Goal: Task Accomplishment & Management: Use online tool/utility

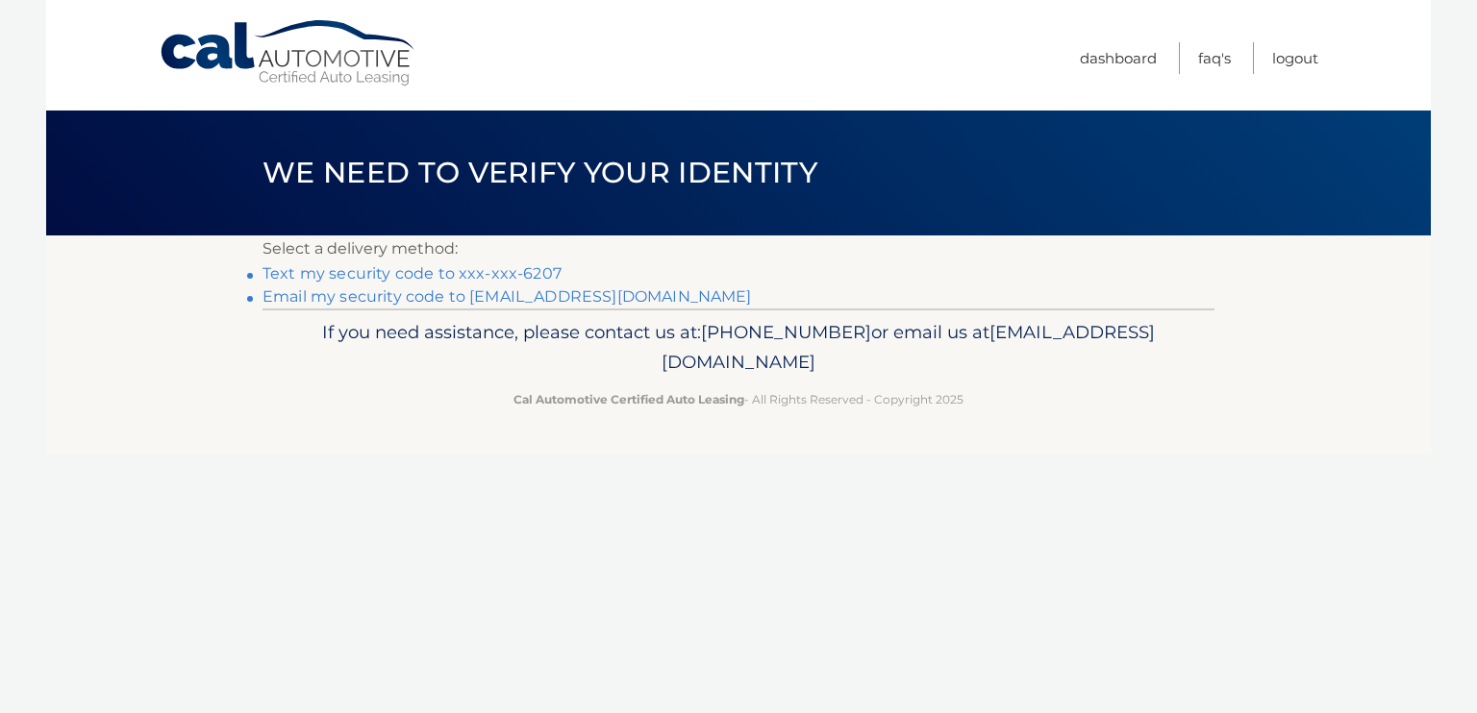
click at [350, 273] on link "Text my security code to xxx-xxx-6207" at bounding box center [411, 273] width 299 height 18
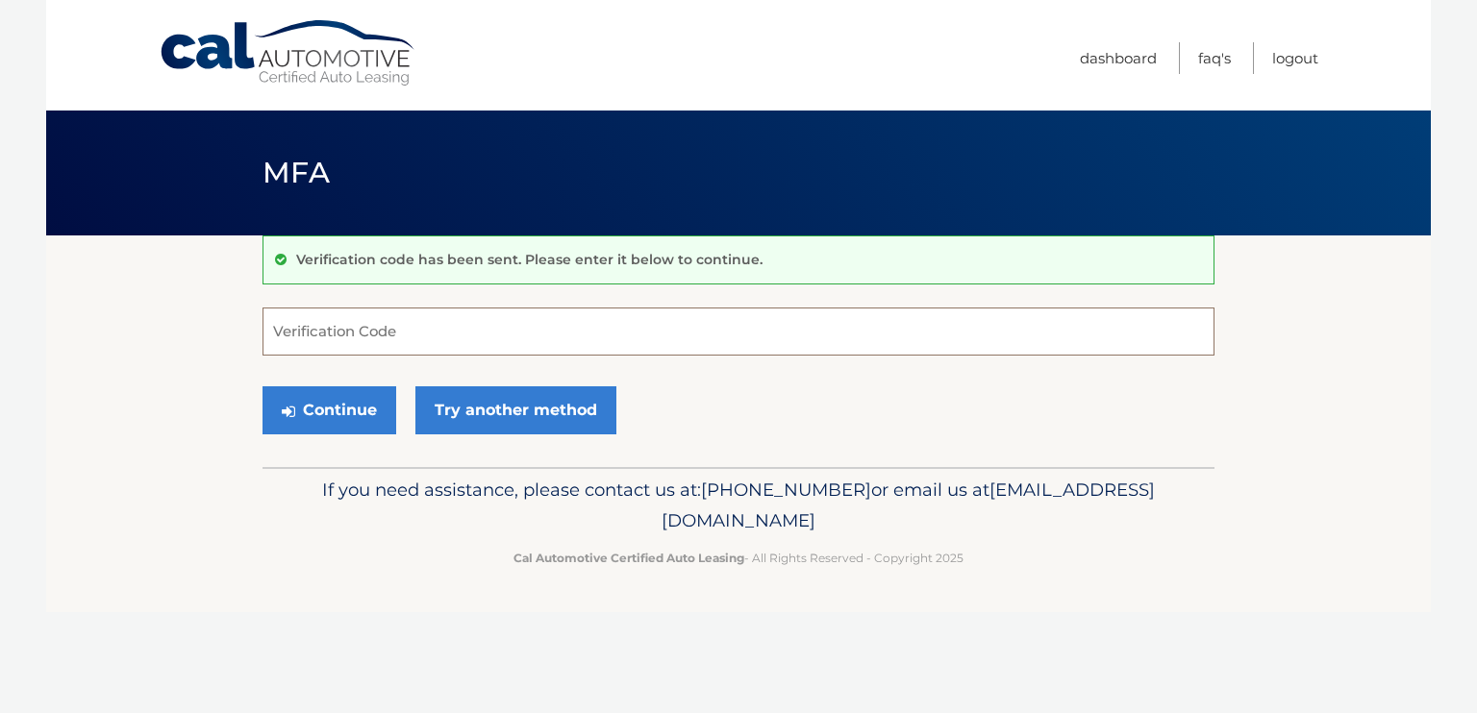
click at [384, 318] on input "Verification Code" at bounding box center [738, 332] width 952 height 48
type input "392250"
click at [328, 411] on button "Continue" at bounding box center [329, 411] width 134 height 48
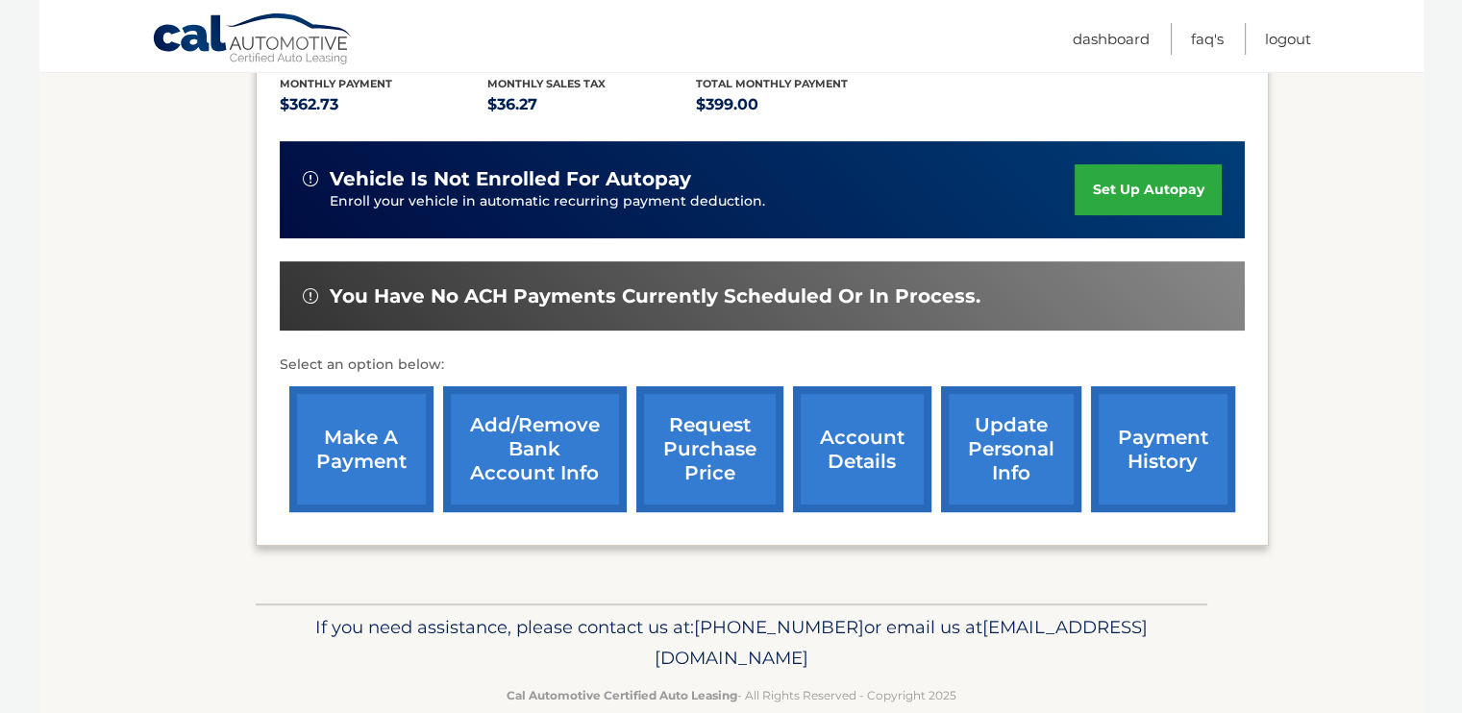
scroll to position [449, 0]
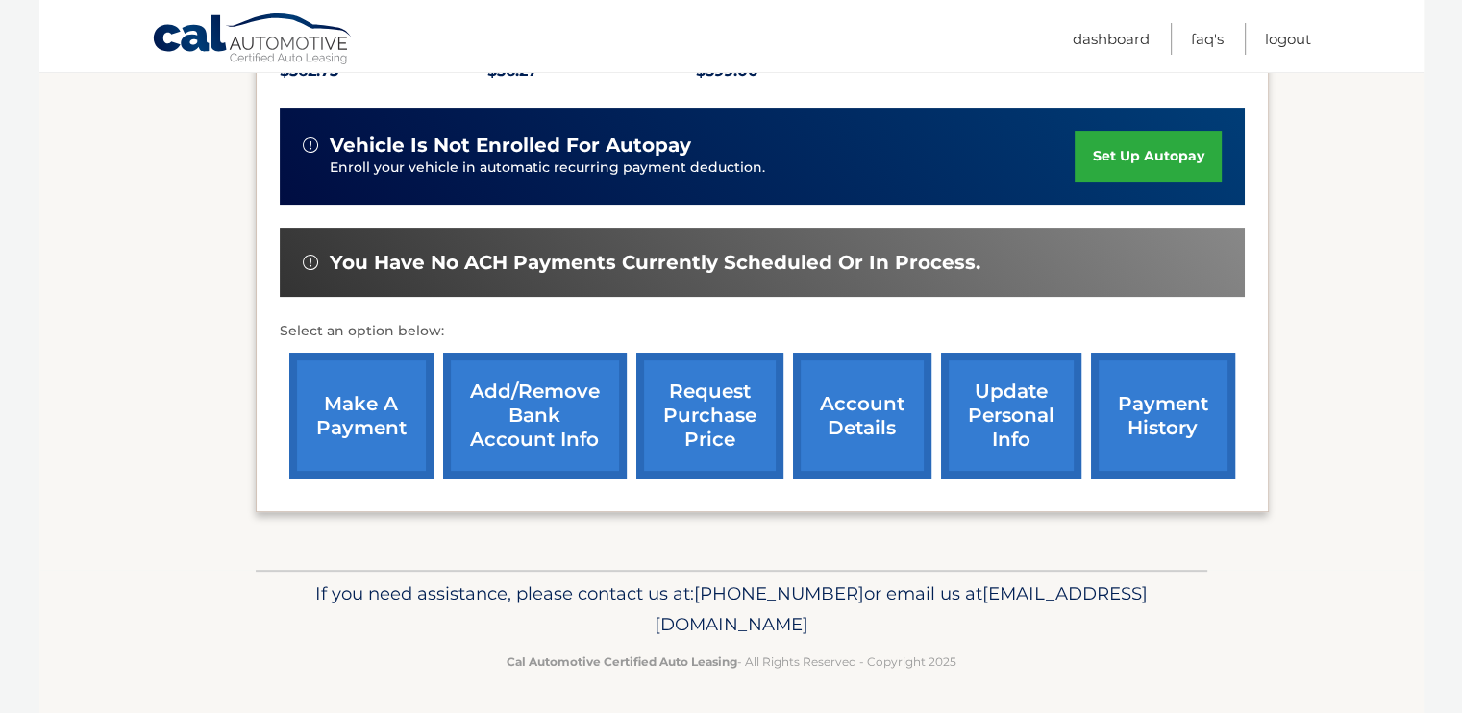
click at [322, 402] on link "make a payment" at bounding box center [361, 416] width 144 height 126
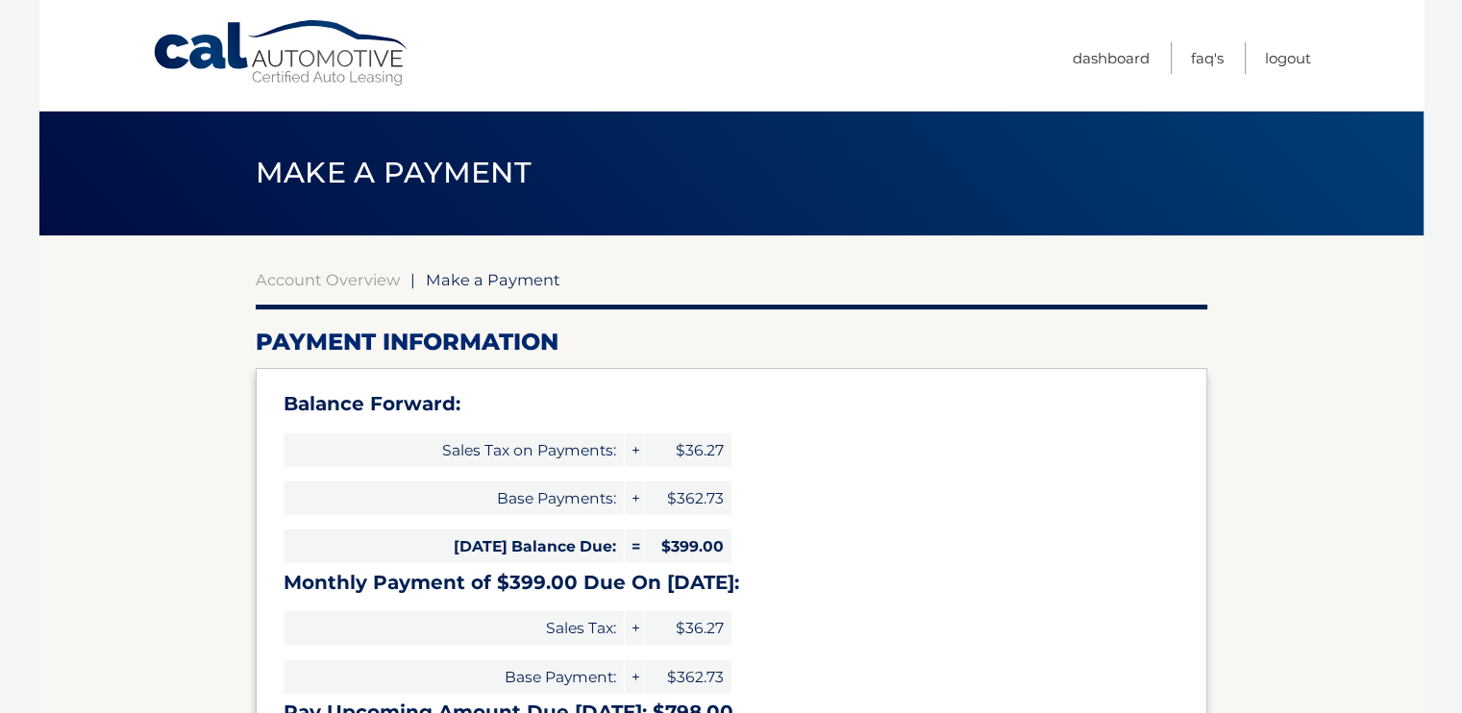
select select "ZmY0N2E1OTQtZGIwZC00NGU4LWI4YmYtZmZjYTM5MWY1ZDdi"
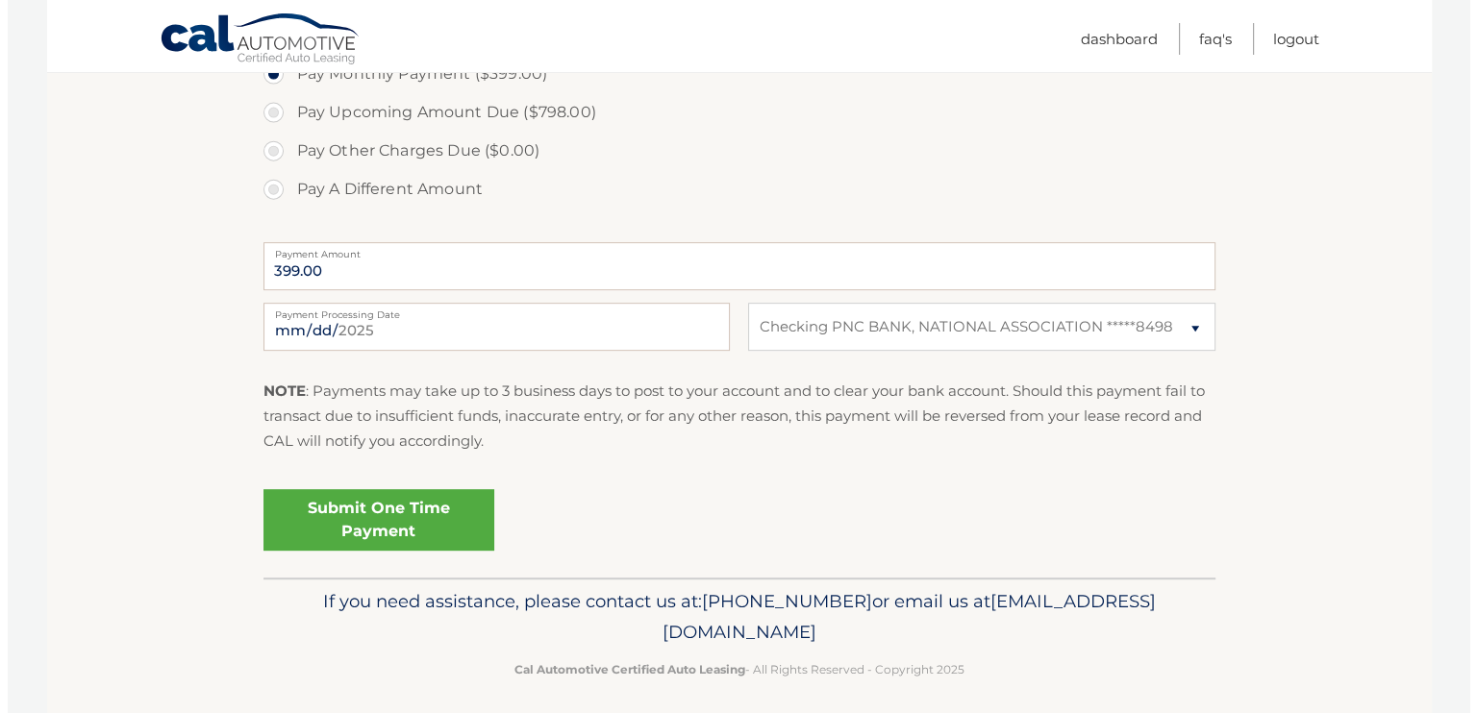
scroll to position [788, 0]
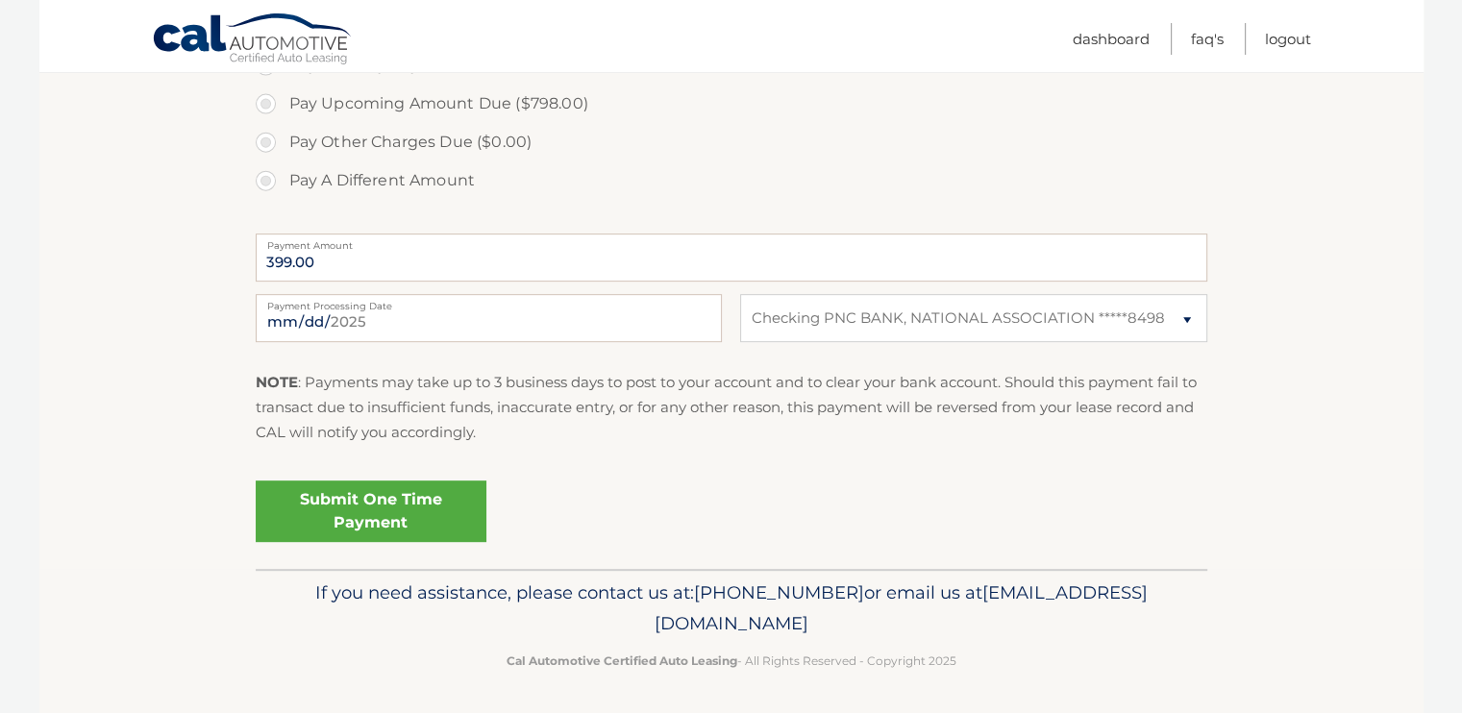
click at [400, 496] on link "Submit One Time Payment" at bounding box center [371, 512] width 231 height 62
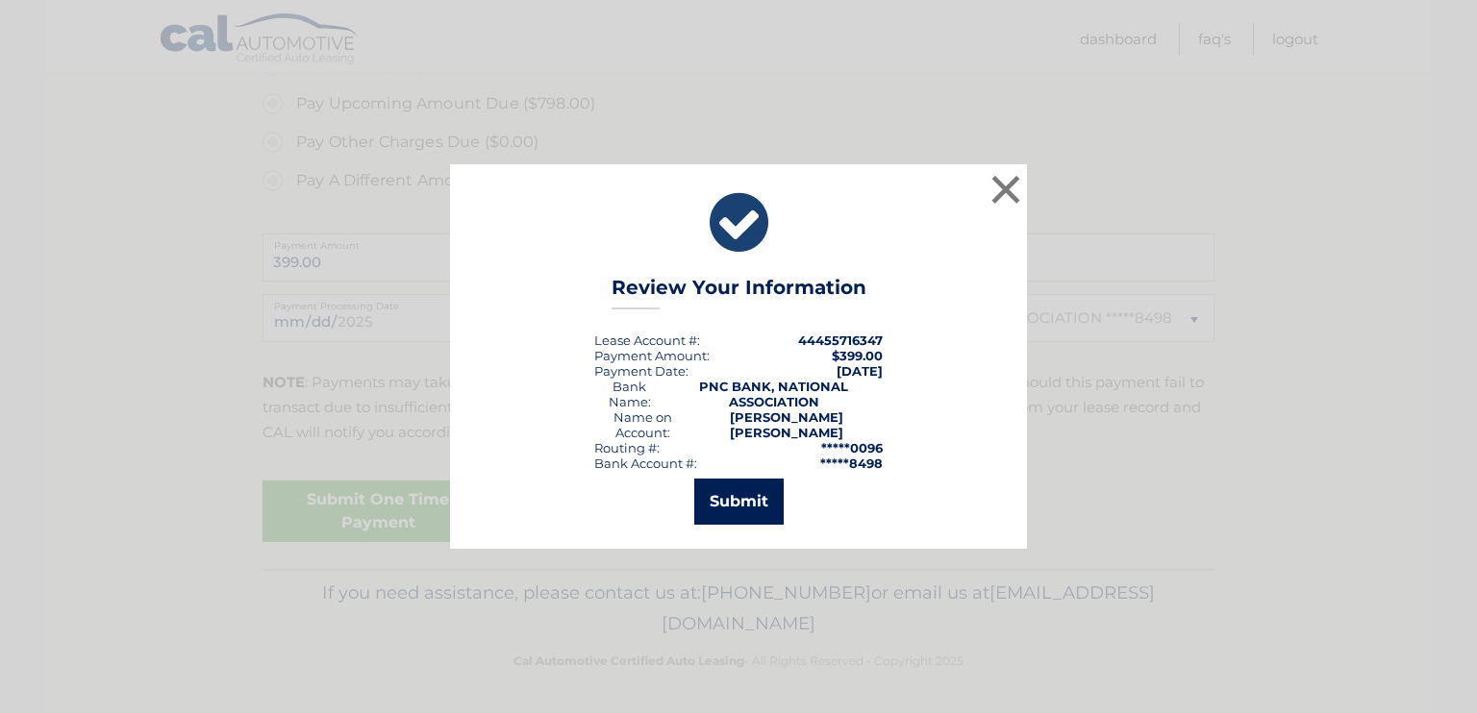
click at [748, 495] on button "Submit" at bounding box center [738, 502] width 89 height 46
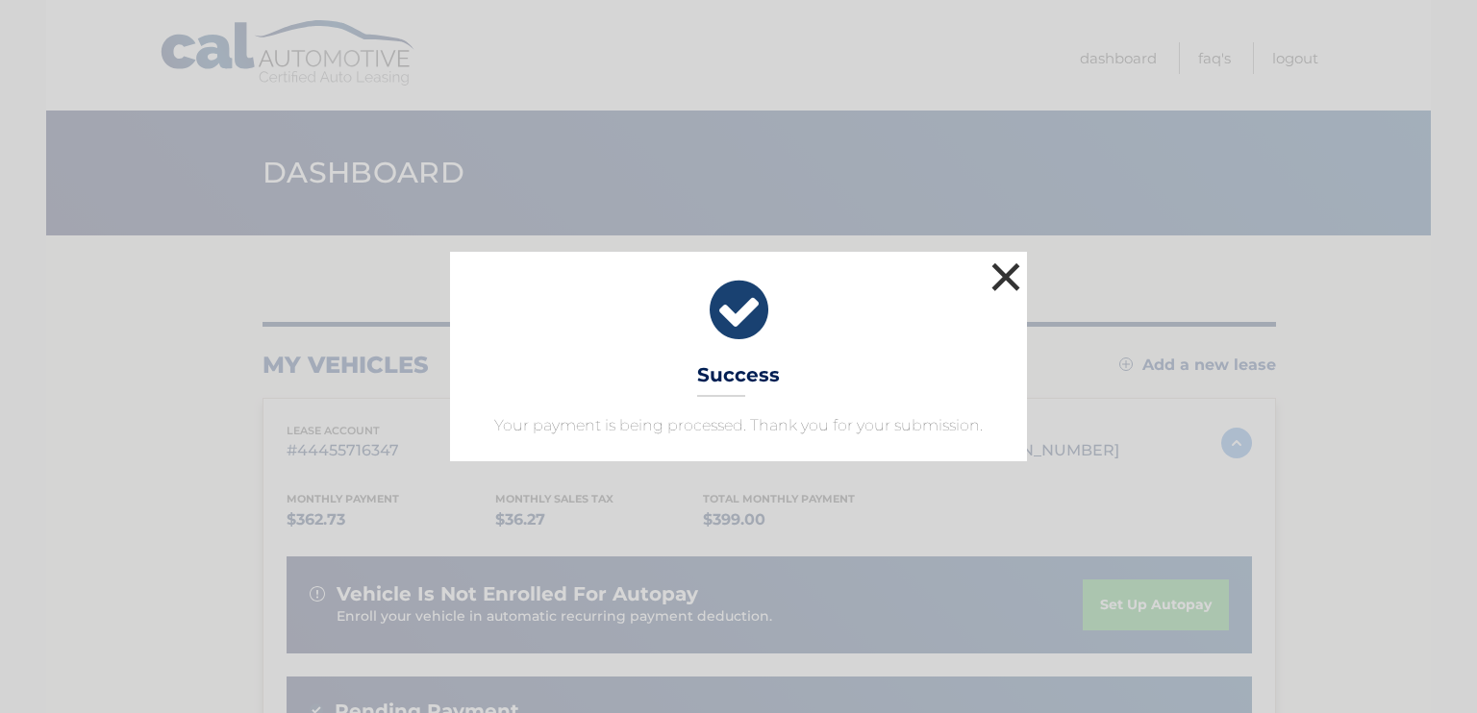
click at [1007, 278] on button "×" at bounding box center [1005, 277] width 38 height 38
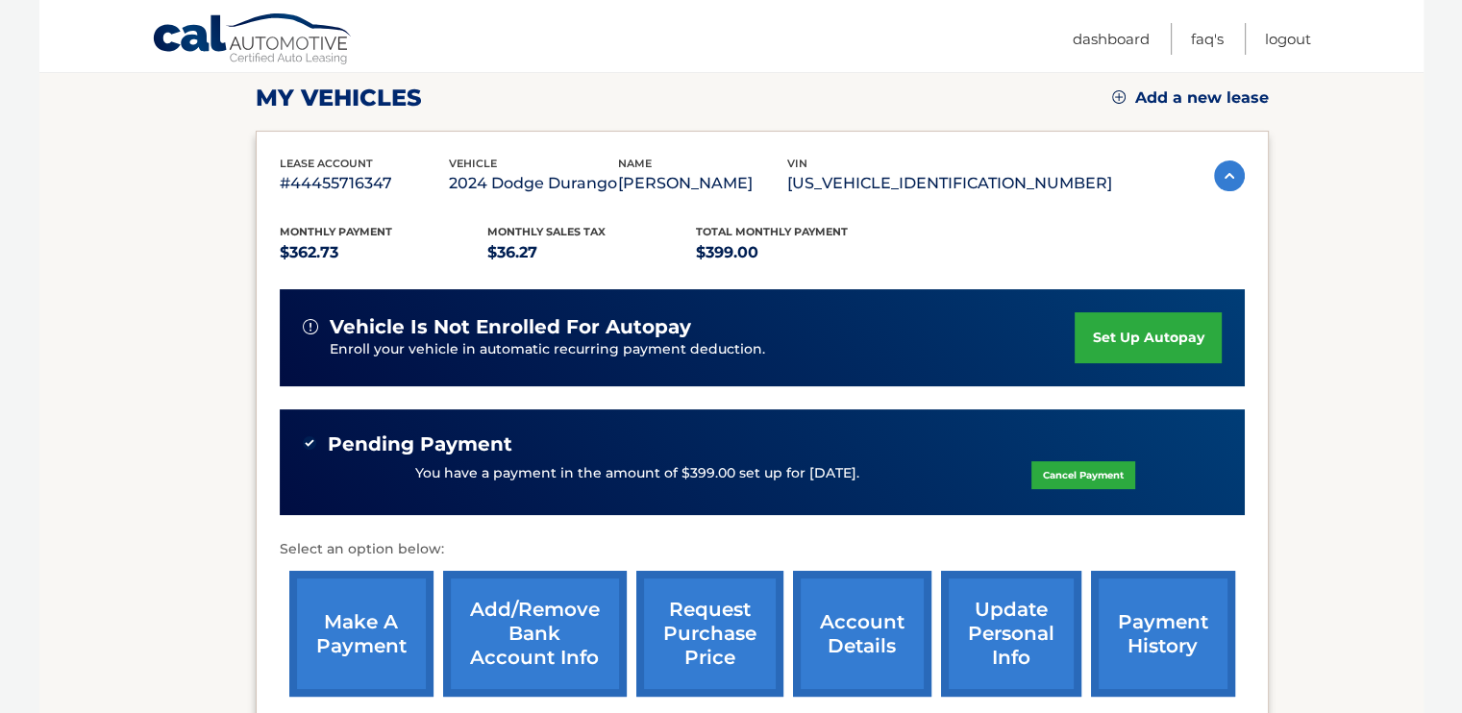
scroll to position [281, 0]
